Goal: Task Accomplishment & Management: Complete application form

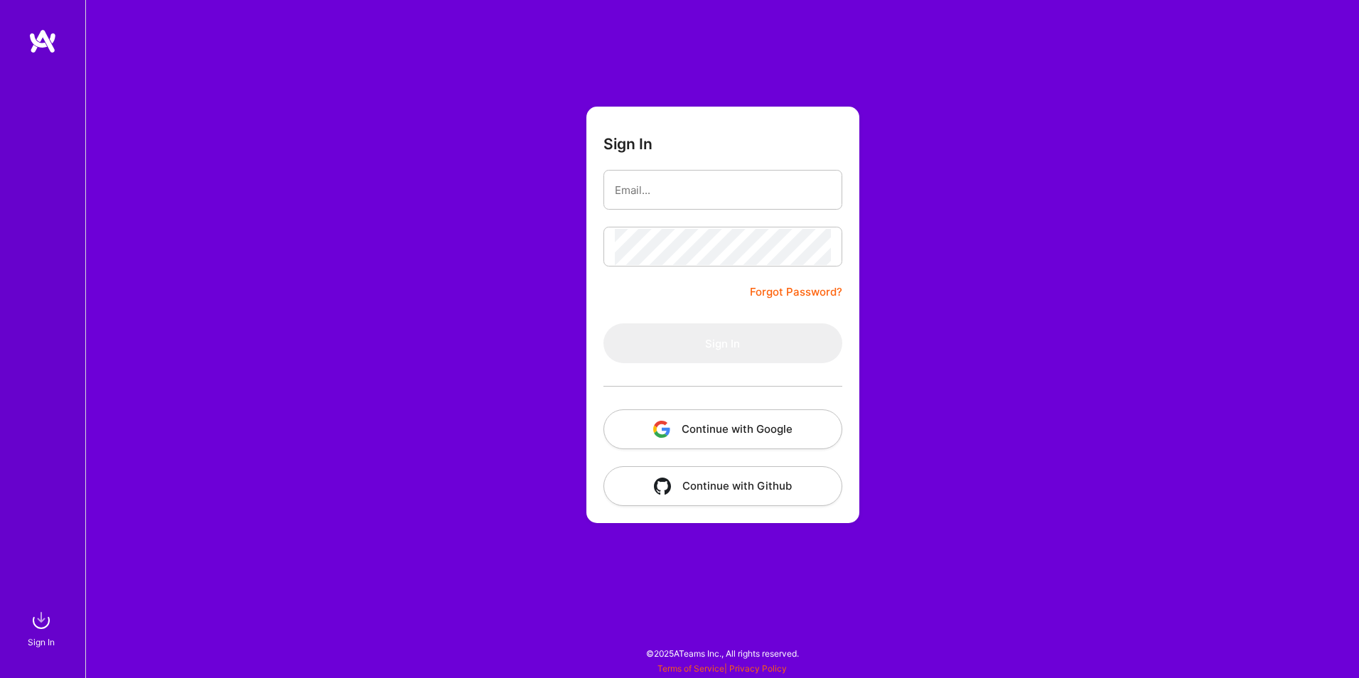
type input "[EMAIL_ADDRESS][DOMAIN_NAME]"
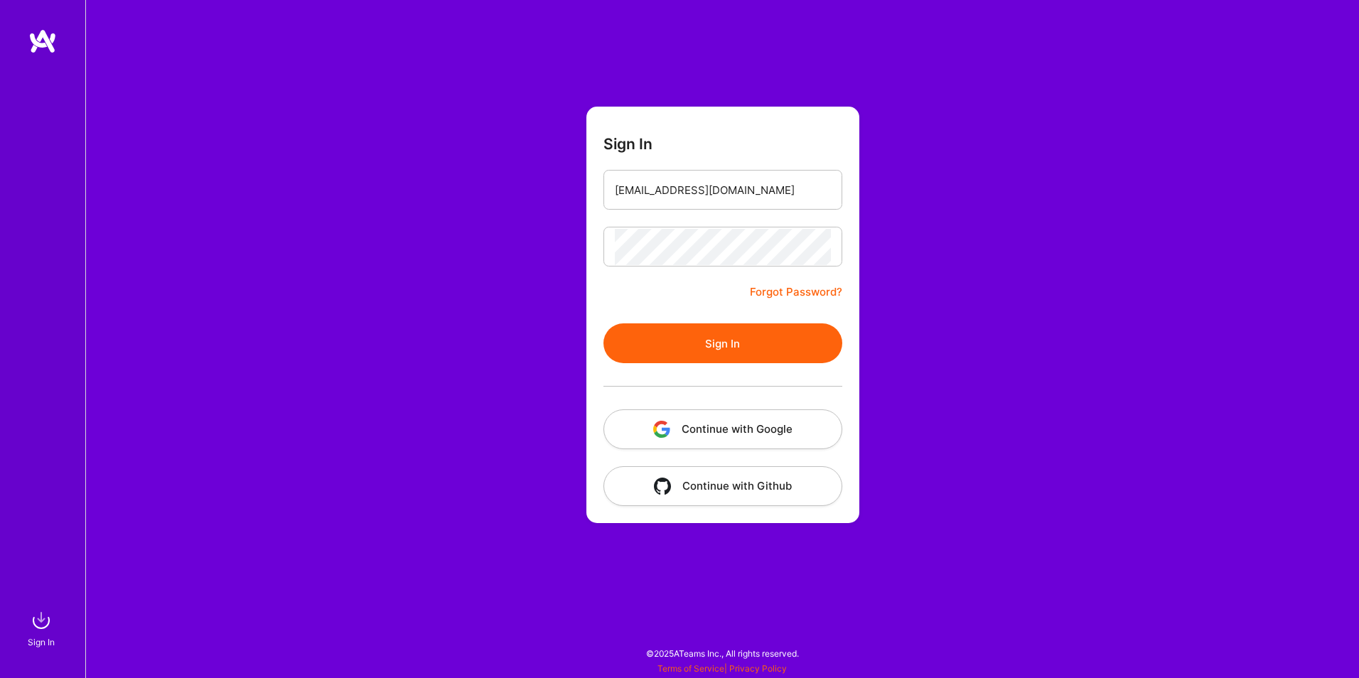
click at [707, 339] on button "Sign In" at bounding box center [723, 343] width 239 height 40
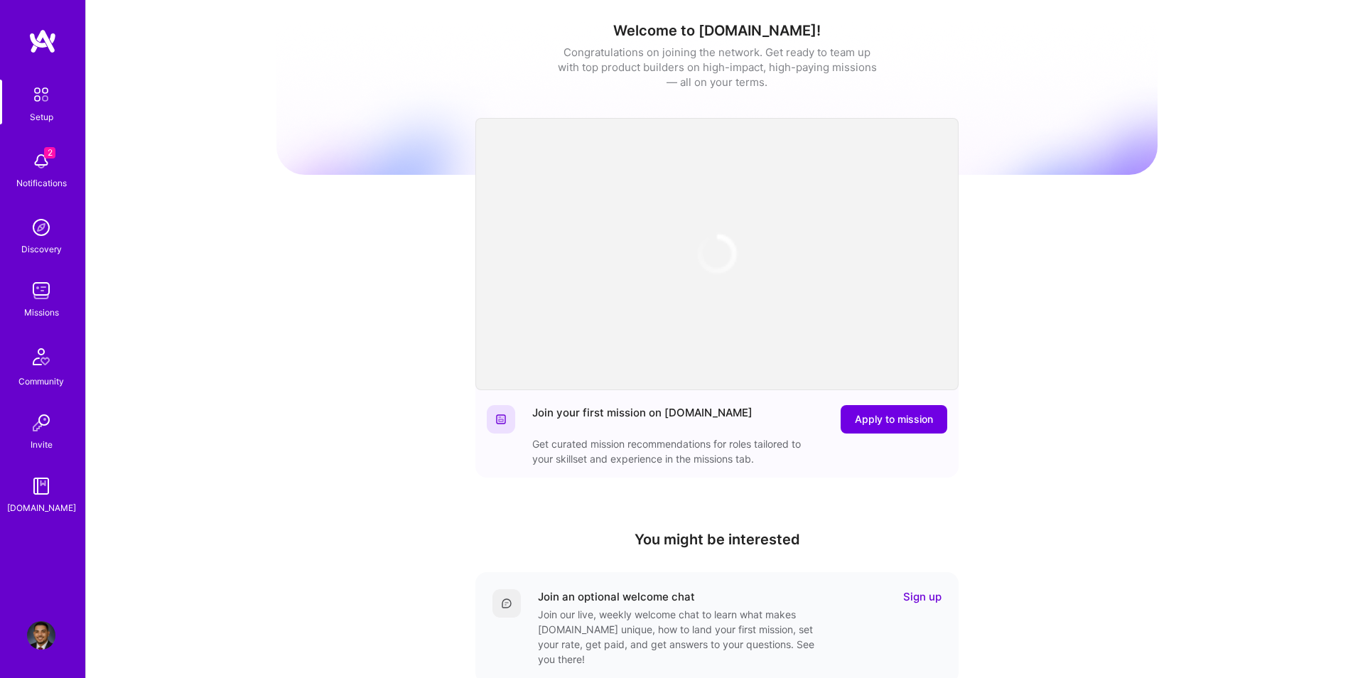
click at [1048, 330] on div "Welcome to [DOMAIN_NAME]! Congratulations on joining the network. Get ready to …" at bounding box center [717, 468] width 881 height 914
click at [48, 171] on img at bounding box center [41, 161] width 28 height 28
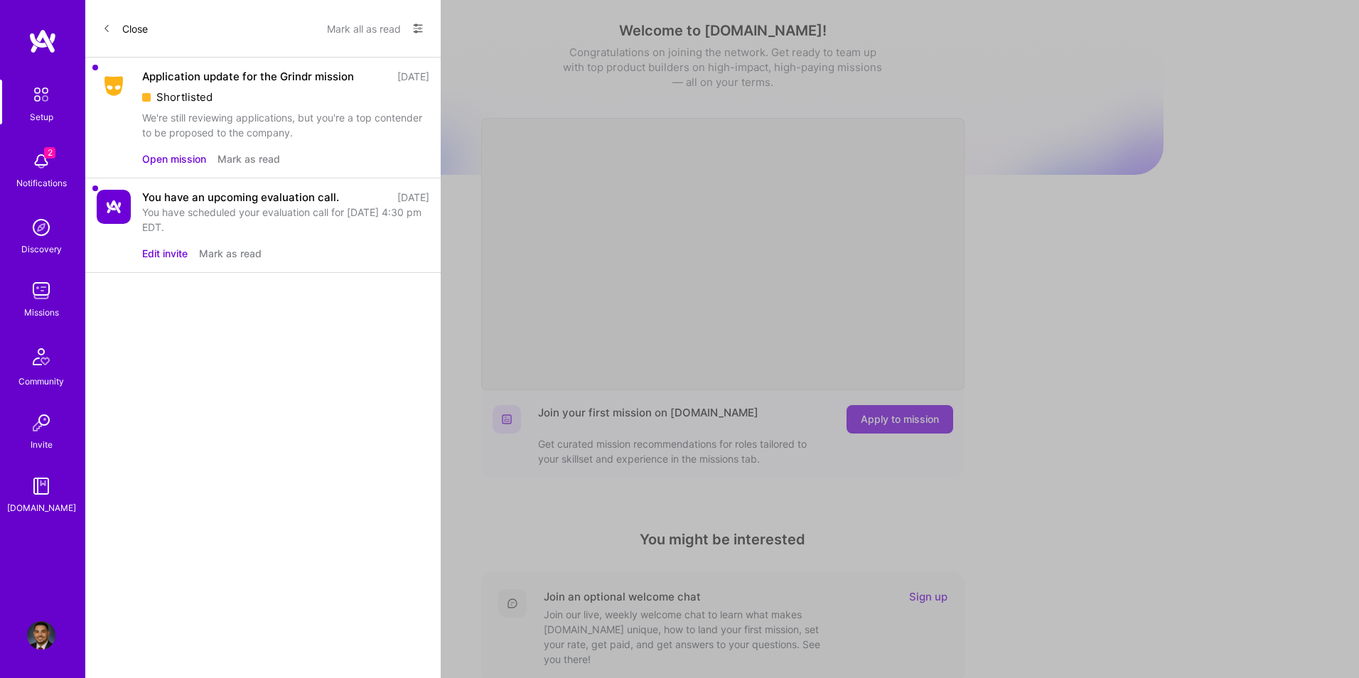
click at [166, 159] on button "Open mission" at bounding box center [174, 158] width 64 height 15
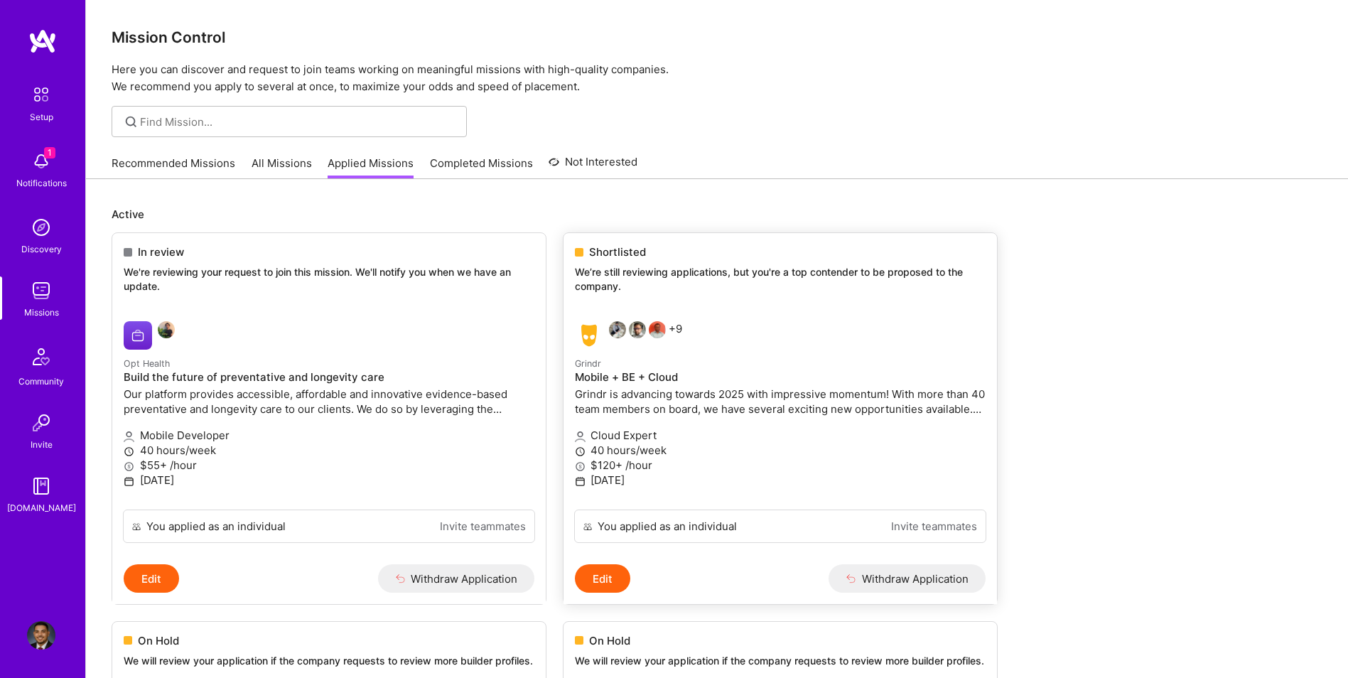
click at [610, 256] on span "Shortlisted" at bounding box center [617, 252] width 57 height 15
click at [783, 420] on div "Cloud Expert 40 hours/week $120+ /hour [DATE]" at bounding box center [780, 458] width 411 height 79
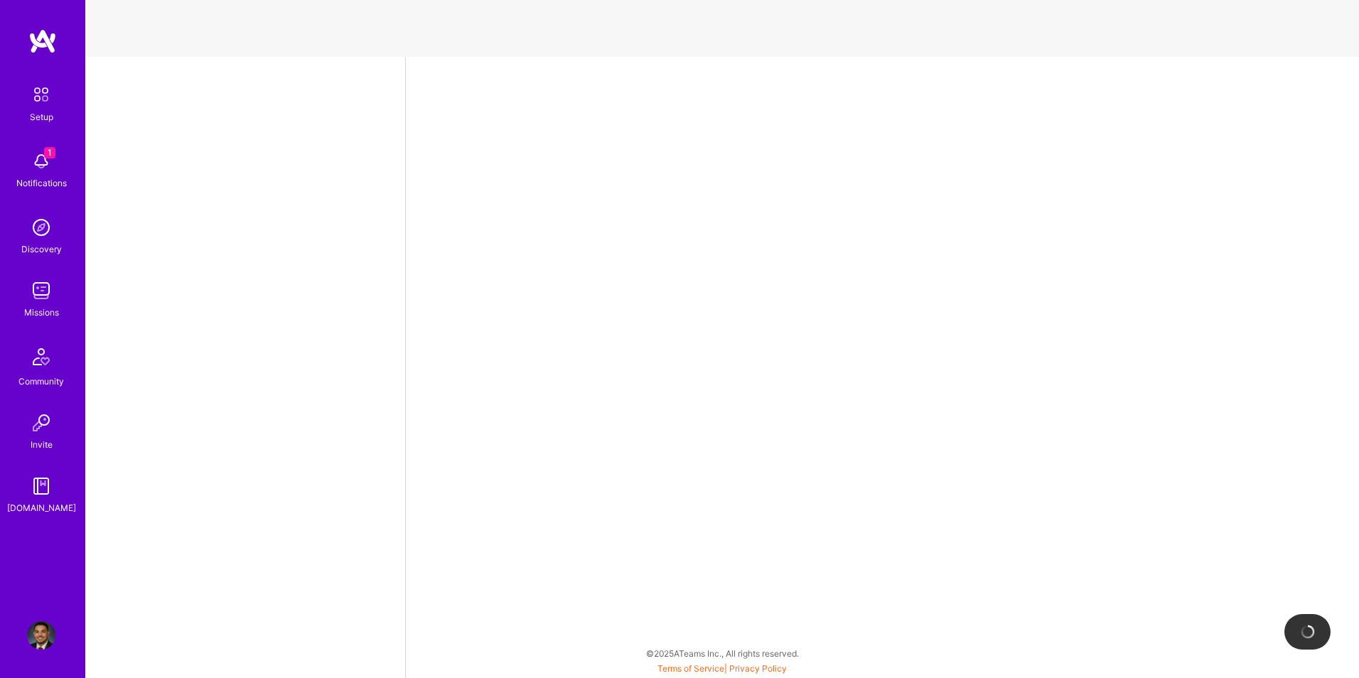
select select "US"
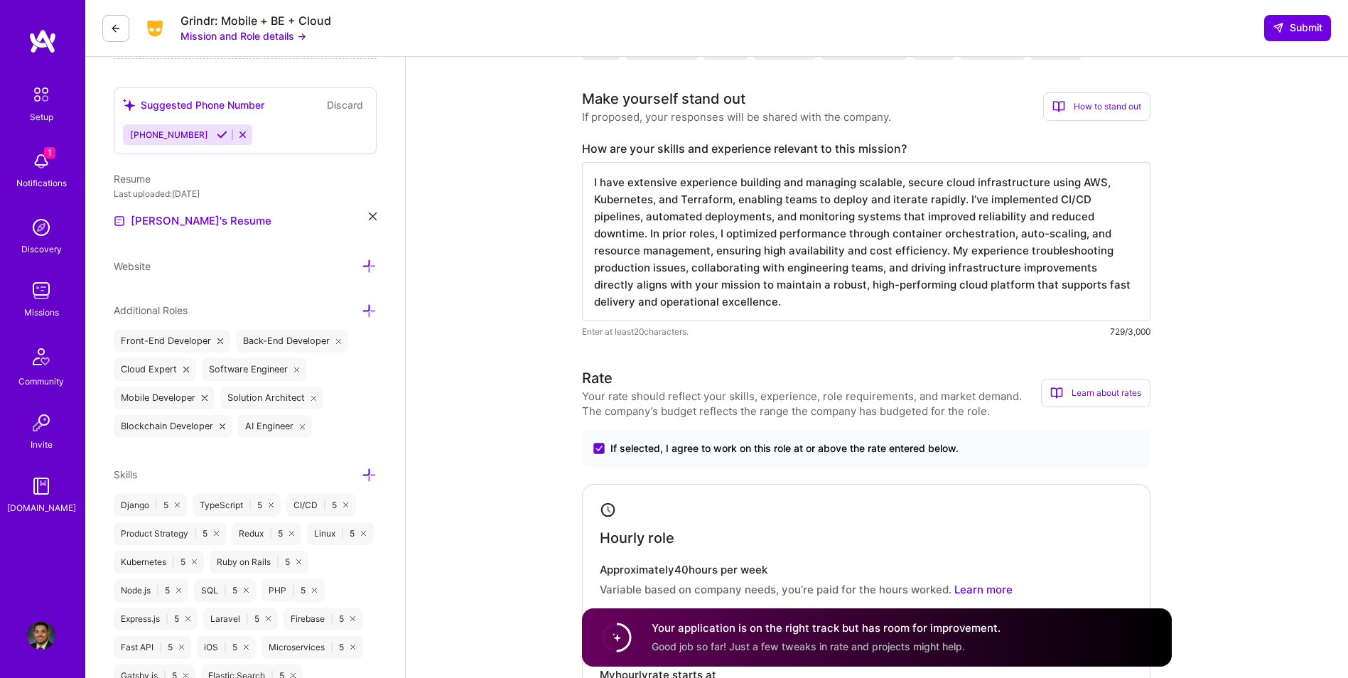
scroll to position [379, 0]
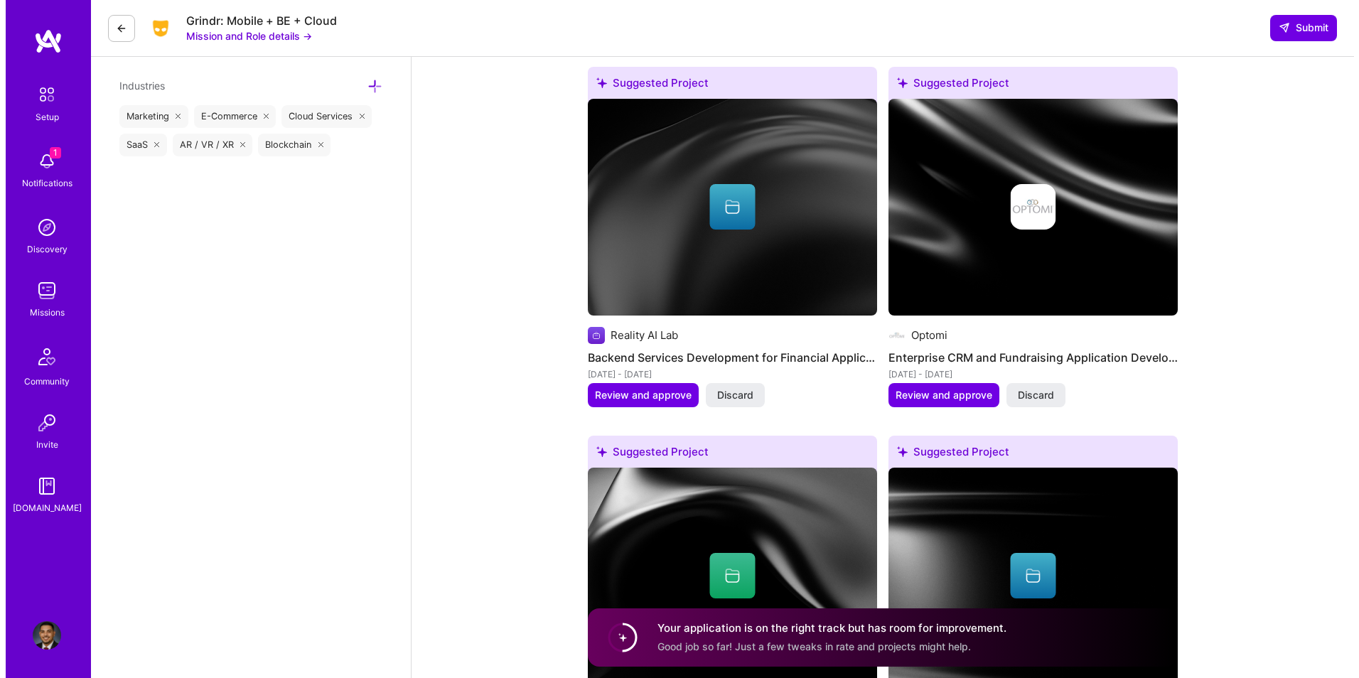
scroll to position [1587, 0]
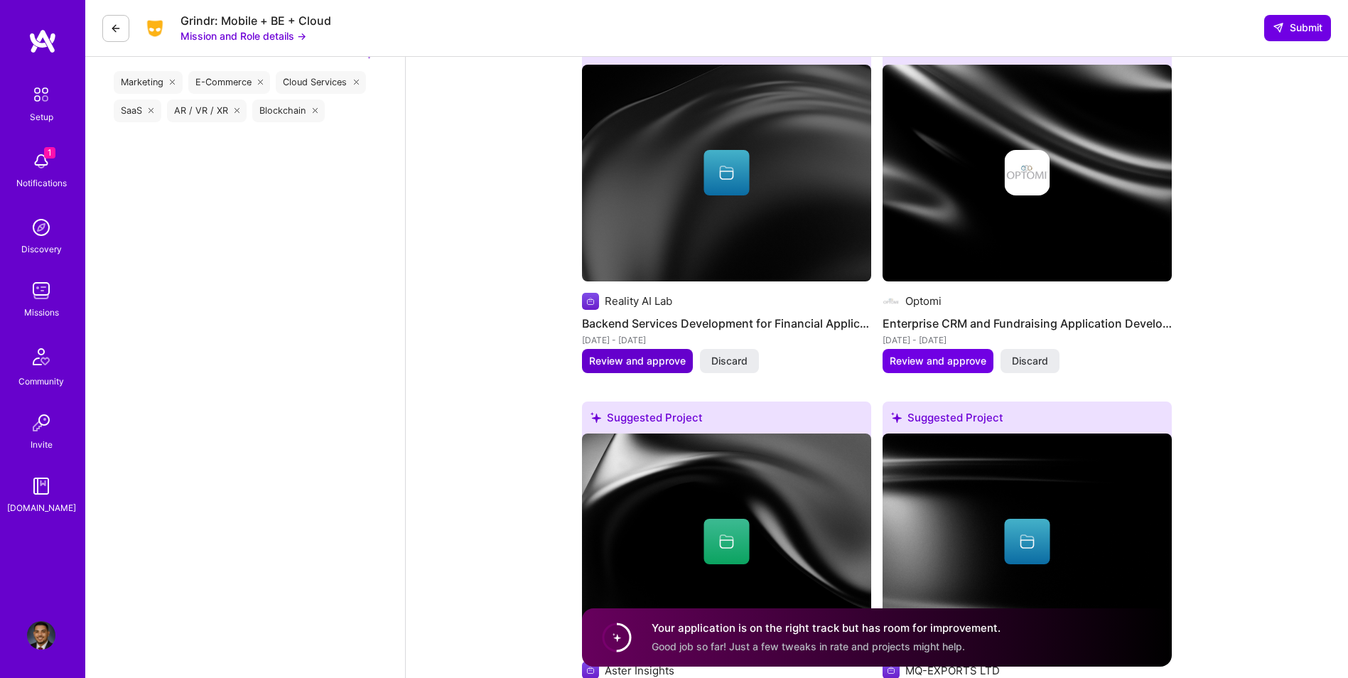
click at [658, 359] on span "Review and approve" at bounding box center [637, 361] width 97 height 14
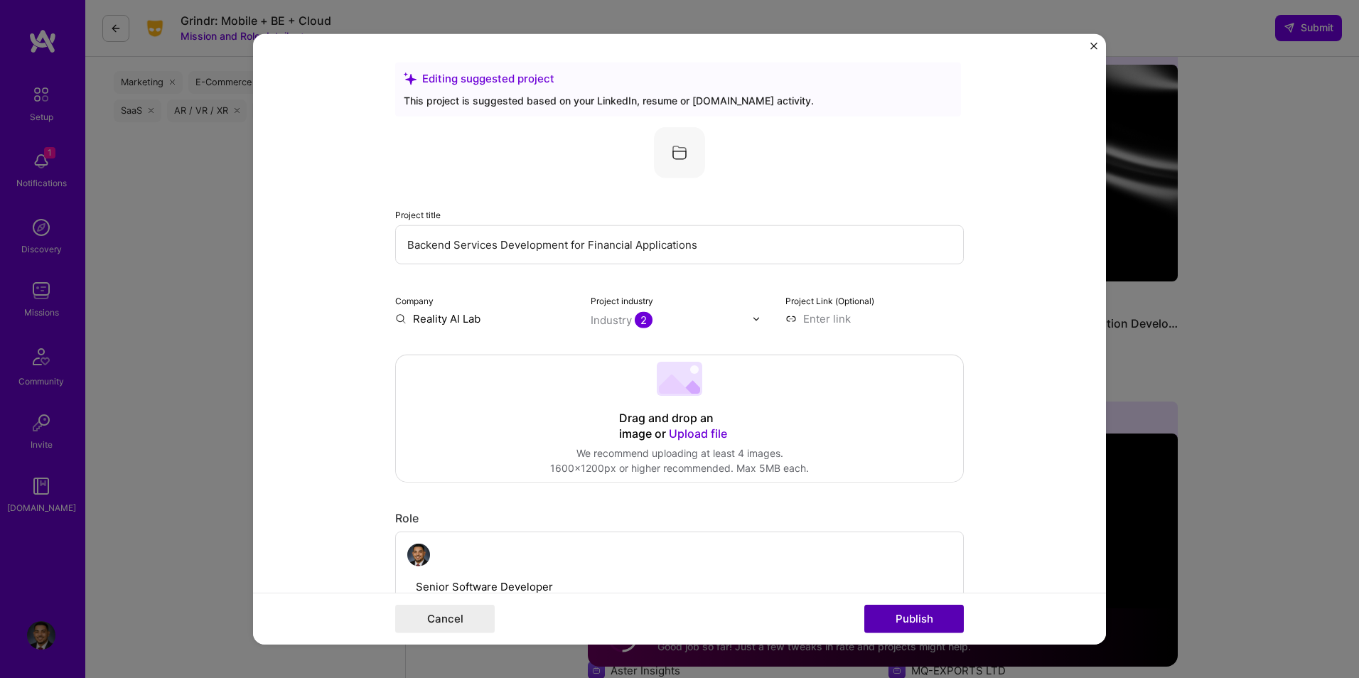
click at [931, 616] on button "Publish" at bounding box center [914, 618] width 100 height 28
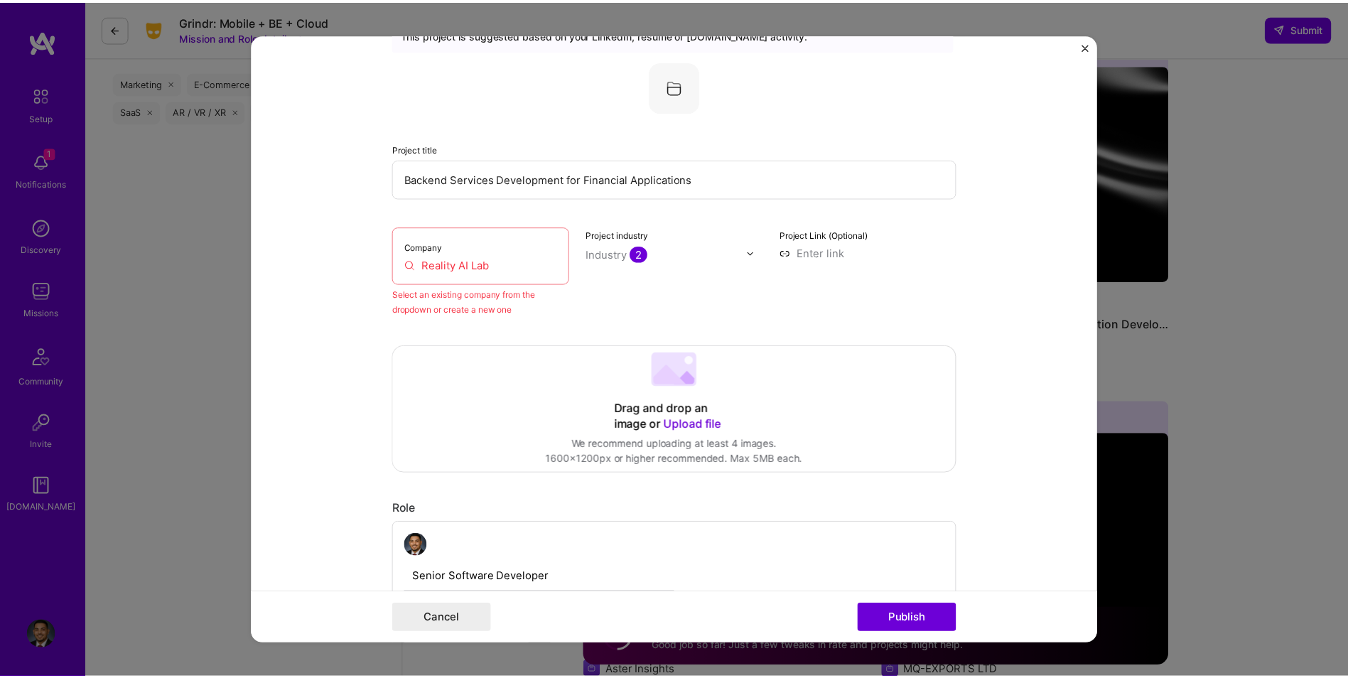
scroll to position [93, 0]
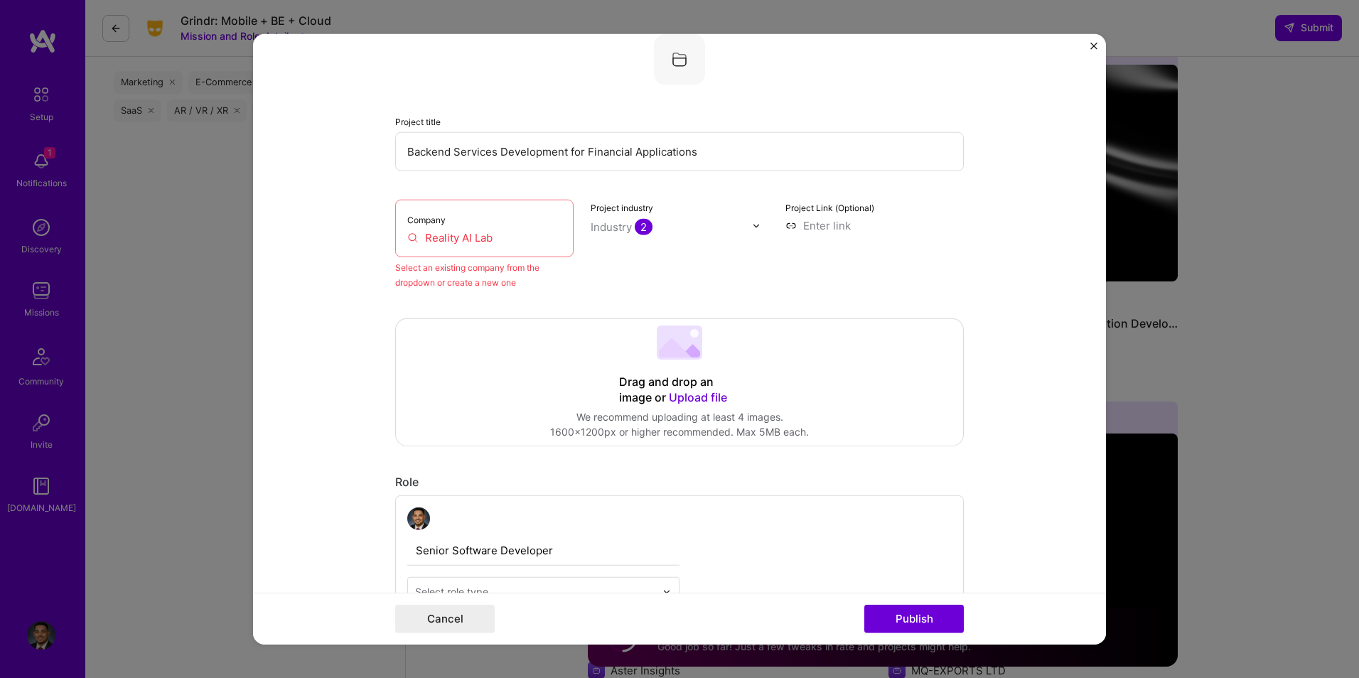
click at [1095, 47] on img "Close" at bounding box center [1093, 46] width 7 height 7
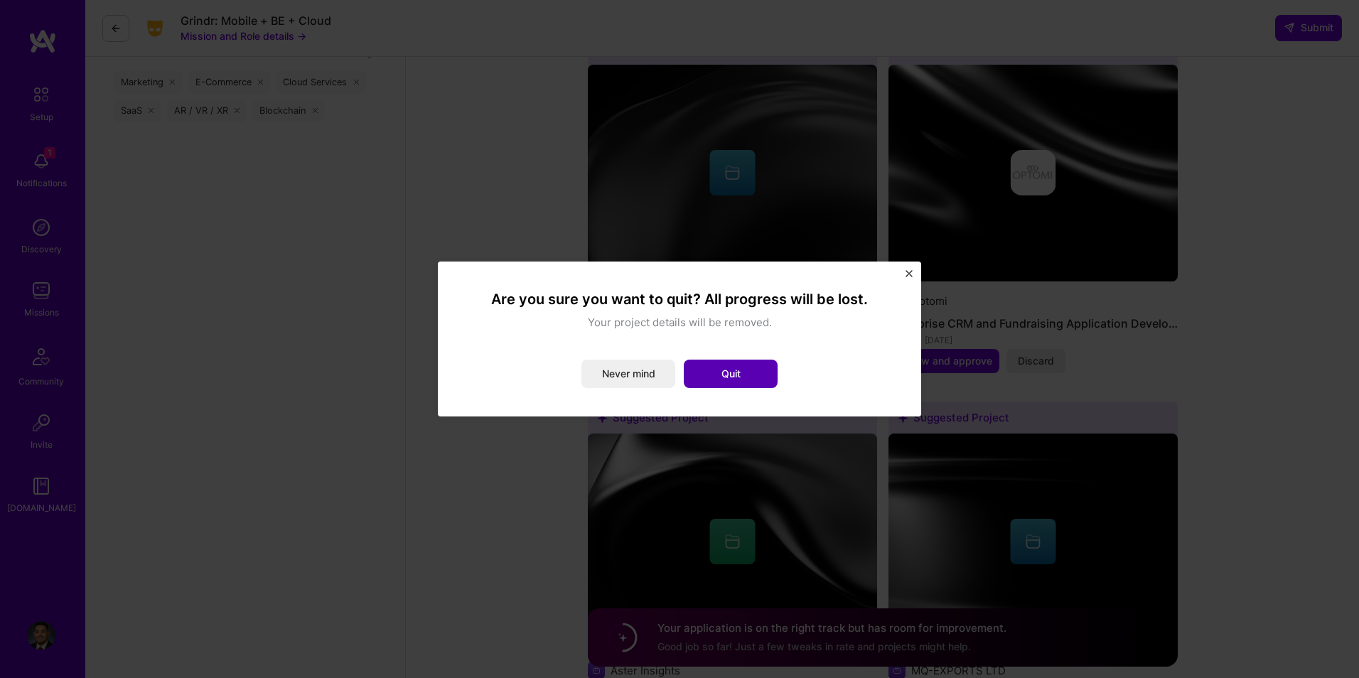
click at [724, 378] on button "Quit" at bounding box center [731, 374] width 94 height 28
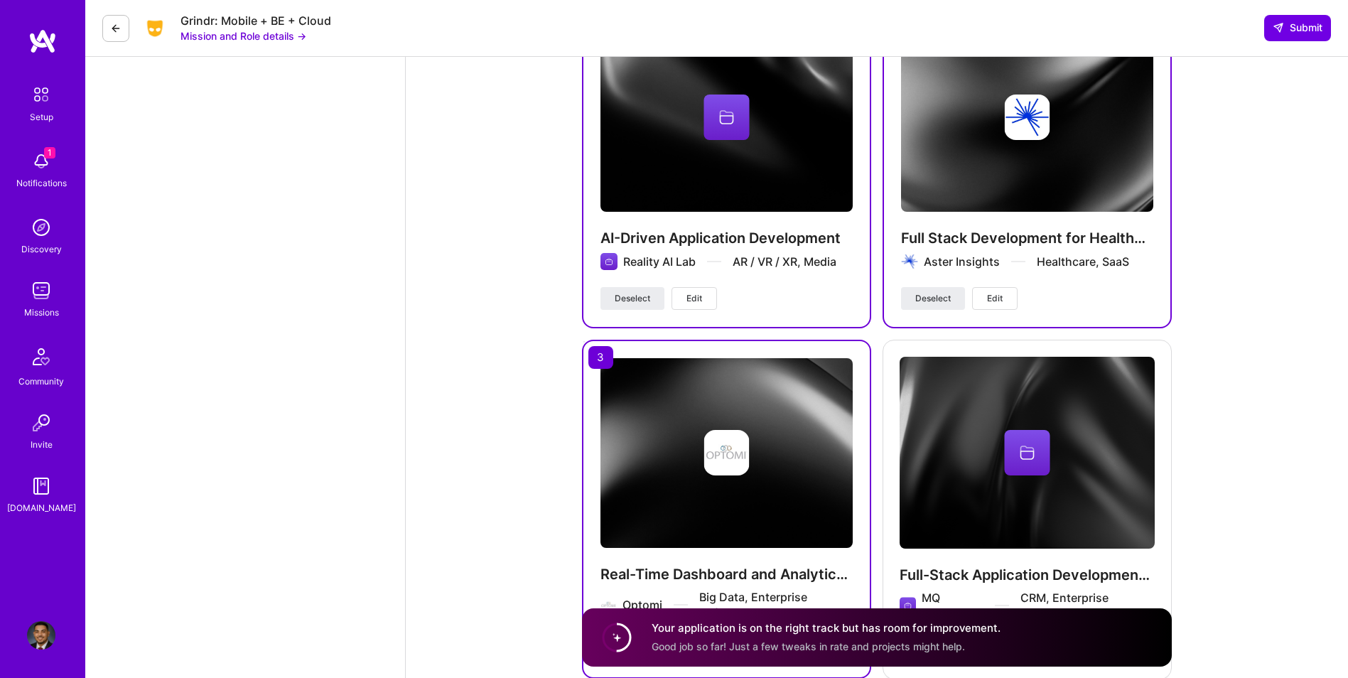
scroll to position [2455, 0]
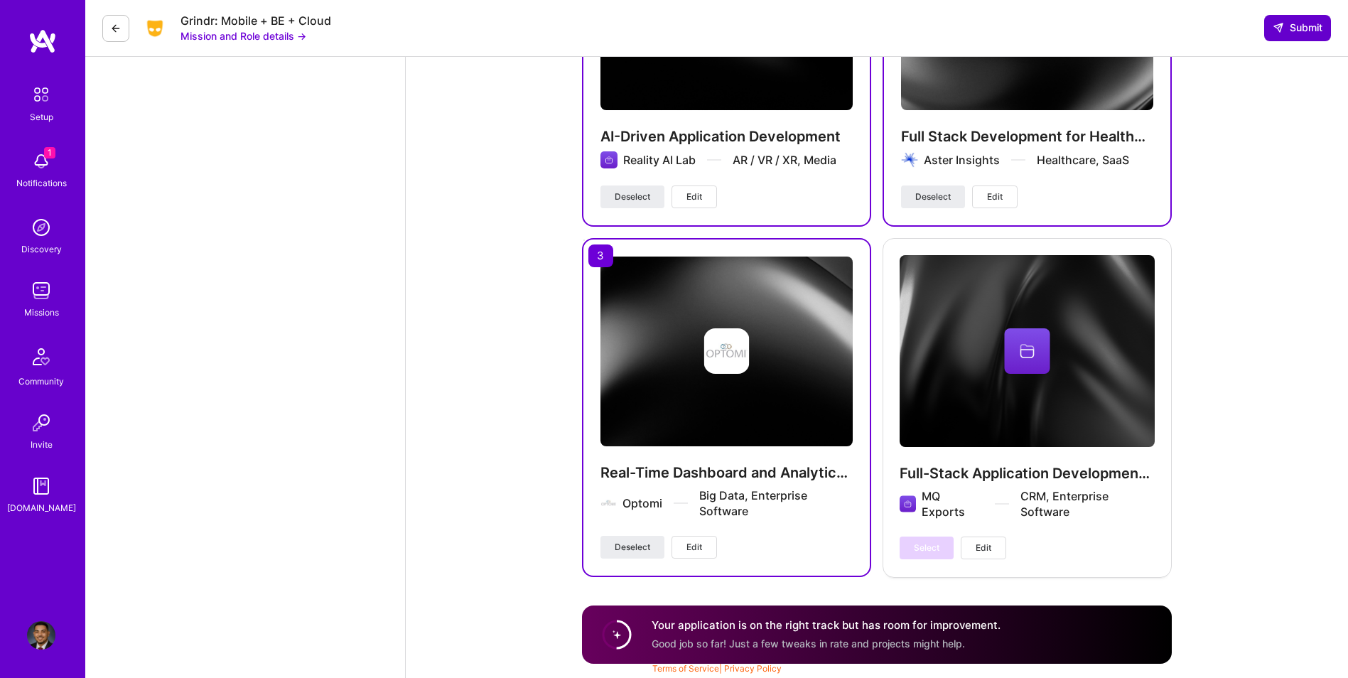
click at [1300, 35] on span "Submit" at bounding box center [1298, 28] width 50 height 14
click at [1293, 25] on span "Submit" at bounding box center [1298, 28] width 50 height 14
